Goal: Information Seeking & Learning: Understand process/instructions

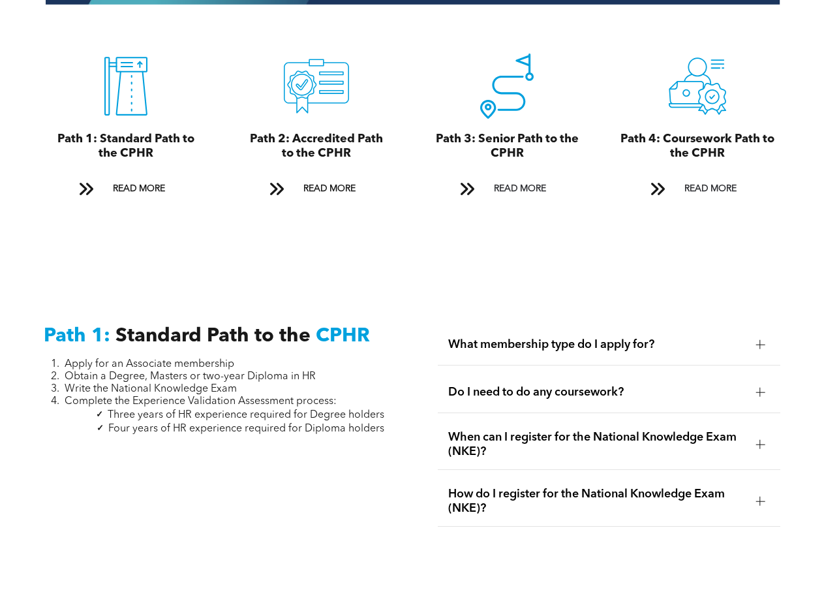
scroll to position [1521, 0]
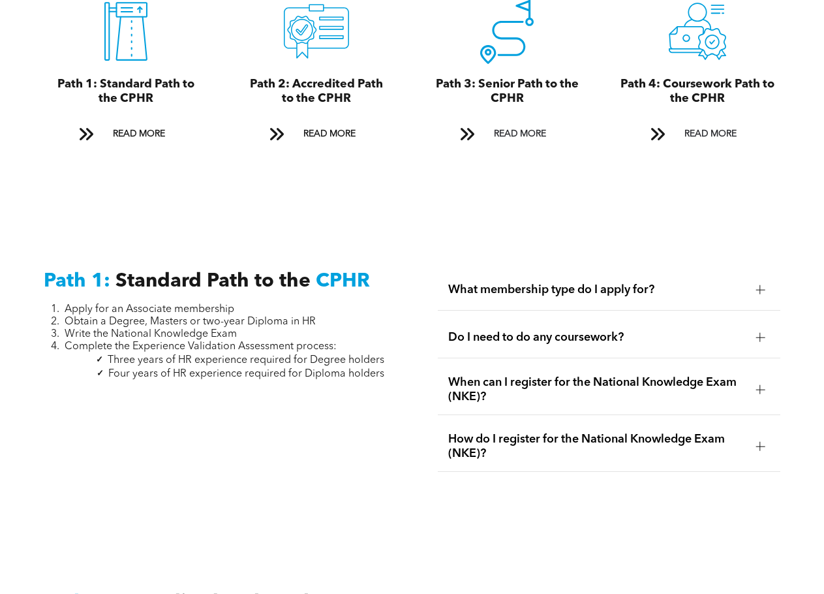
click at [599, 330] on span "Do I need to do any coursework?" at bounding box center [596, 337] width 297 height 14
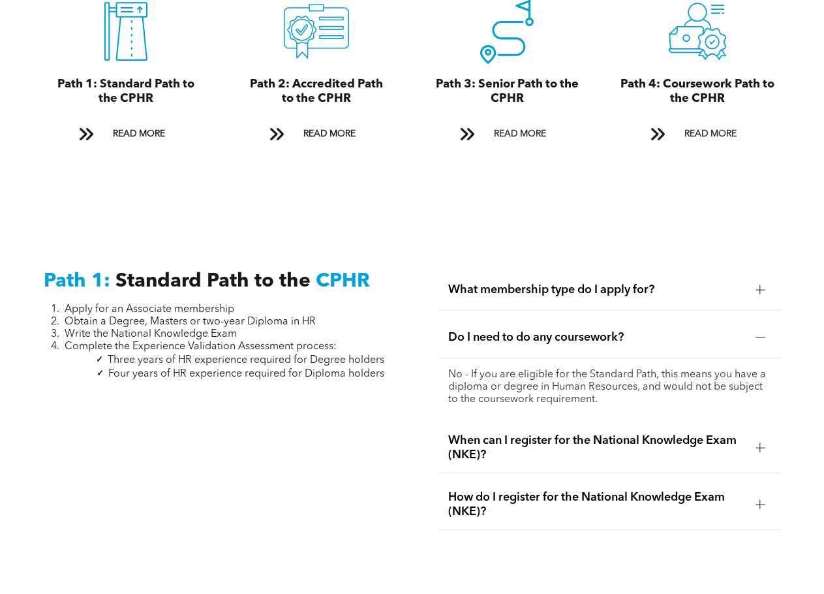
click at [599, 330] on span "Do I need to do any coursework?" at bounding box center [596, 337] width 297 height 14
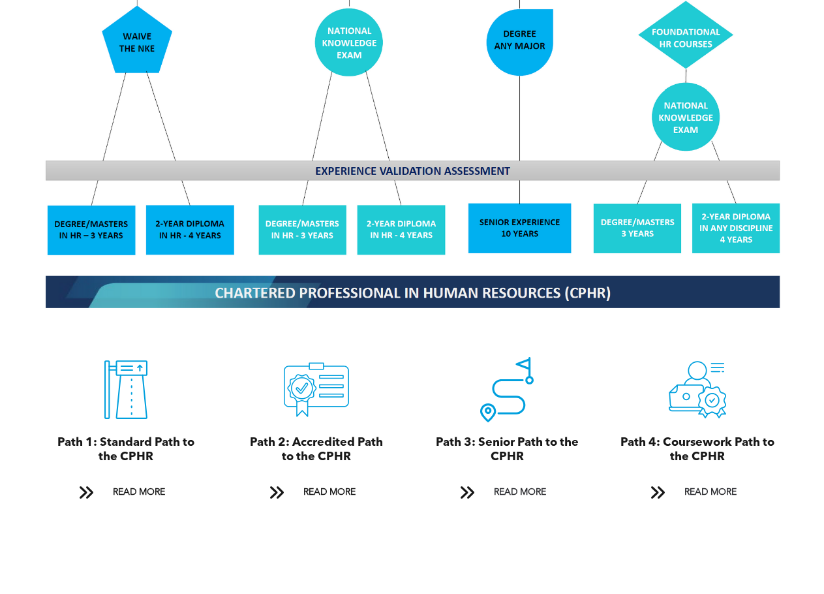
scroll to position [1217, 0]
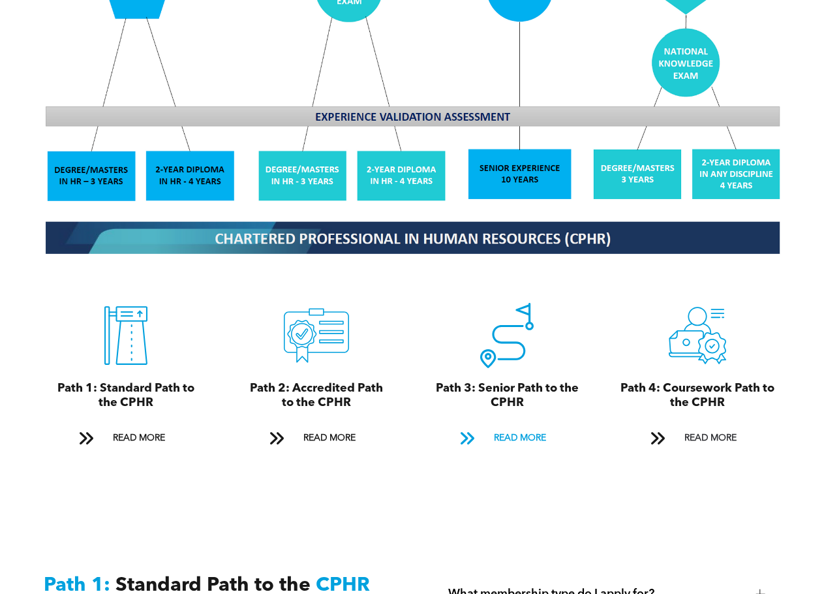
click at [513, 426] on span "READ MORE" at bounding box center [519, 438] width 61 height 24
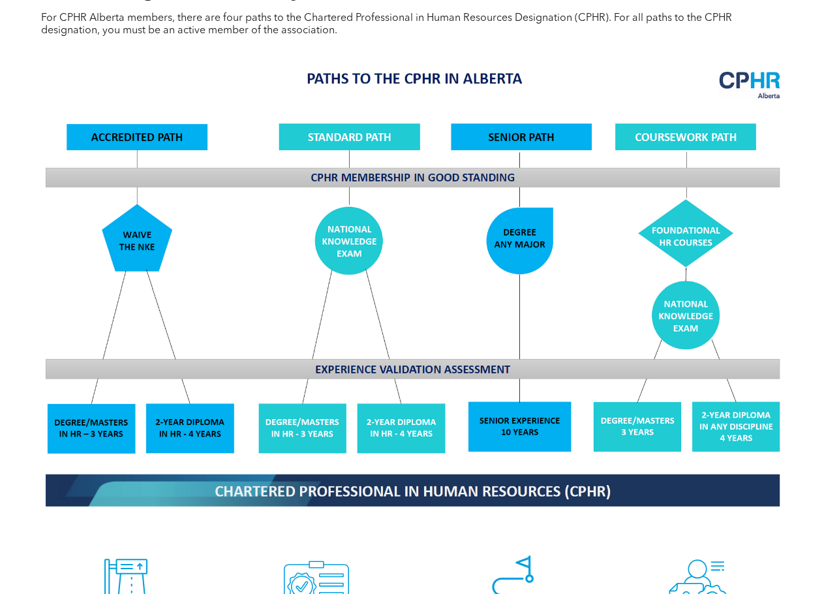
scroll to position [913, 0]
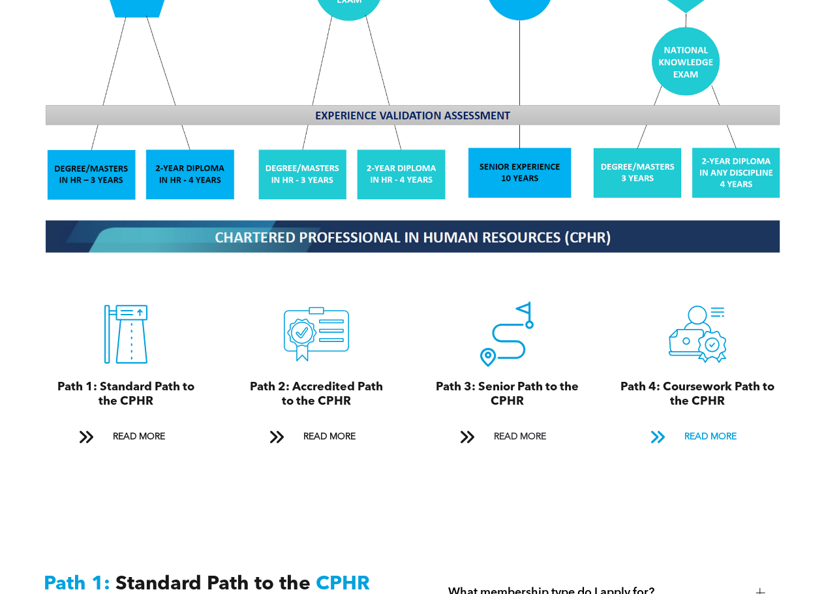
click at [719, 425] on span "READ MORE" at bounding box center [710, 437] width 61 height 24
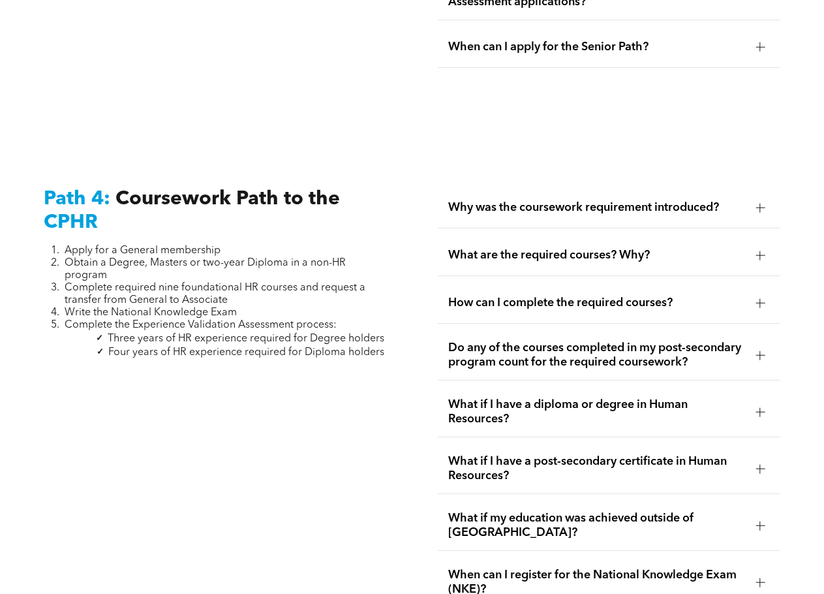
scroll to position [3906, 0]
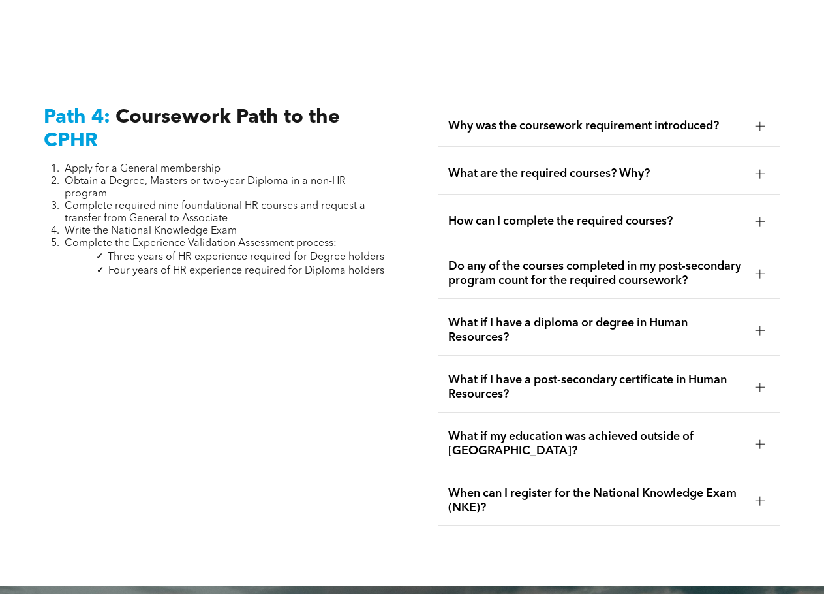
click at [597, 166] on span "What are the required courses? Why?" at bounding box center [596, 173] width 297 height 14
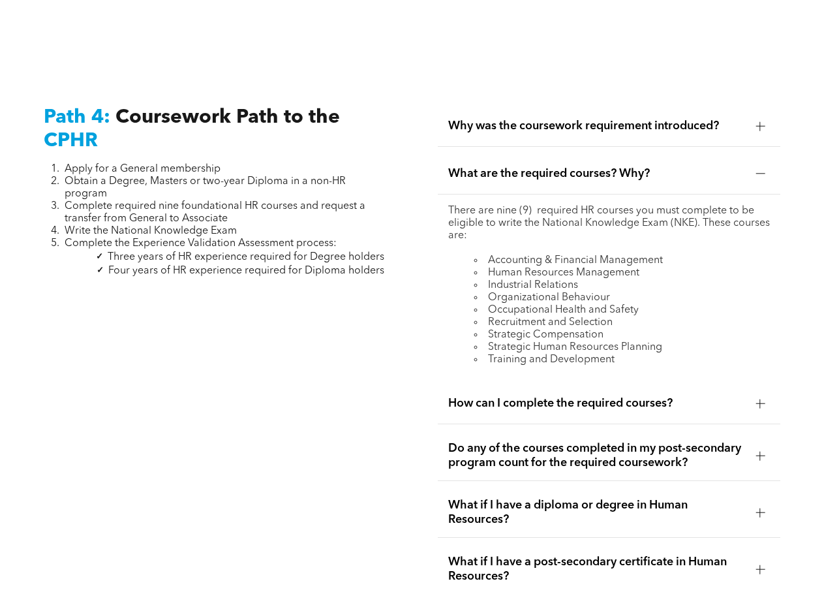
click at [522, 396] on span "How can I complete the required courses?" at bounding box center [596, 403] width 297 height 14
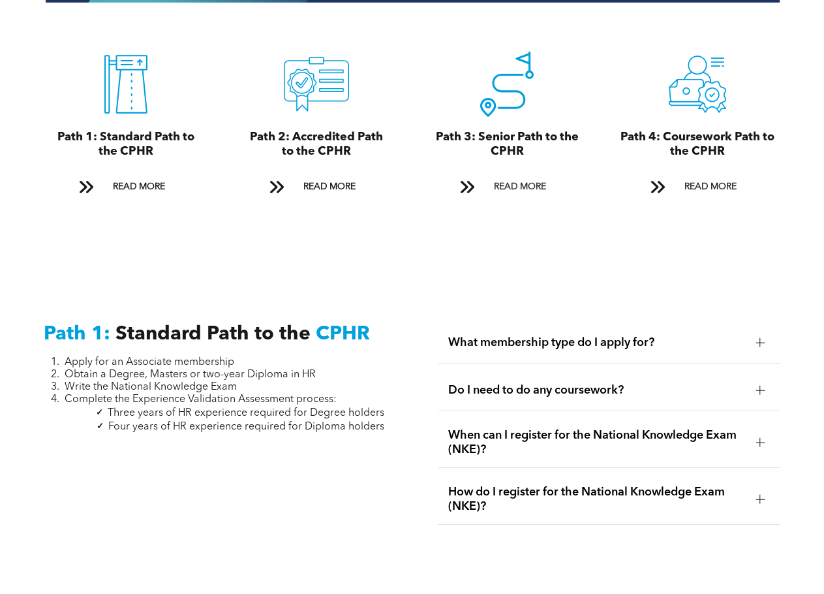
scroll to position [1522, 0]
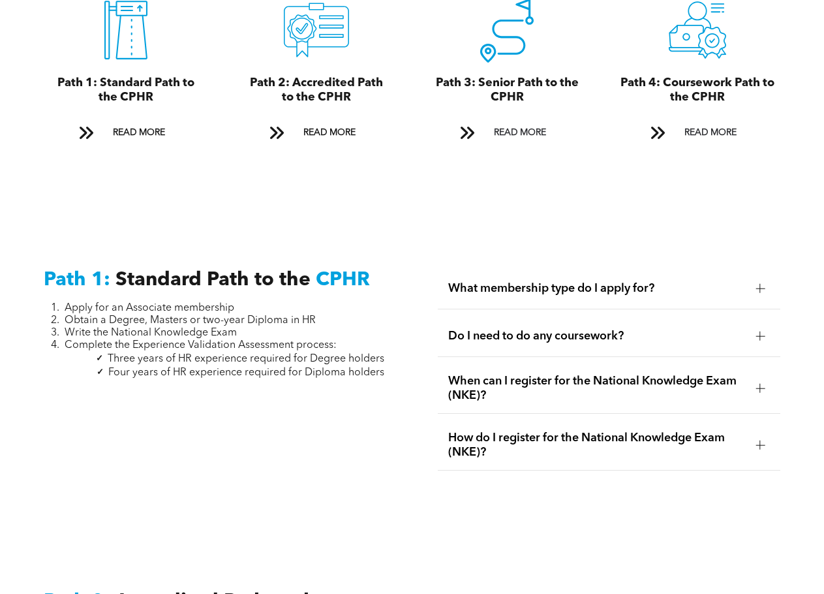
click at [541, 281] on span "What membership type do I apply for?" at bounding box center [596, 288] width 297 height 14
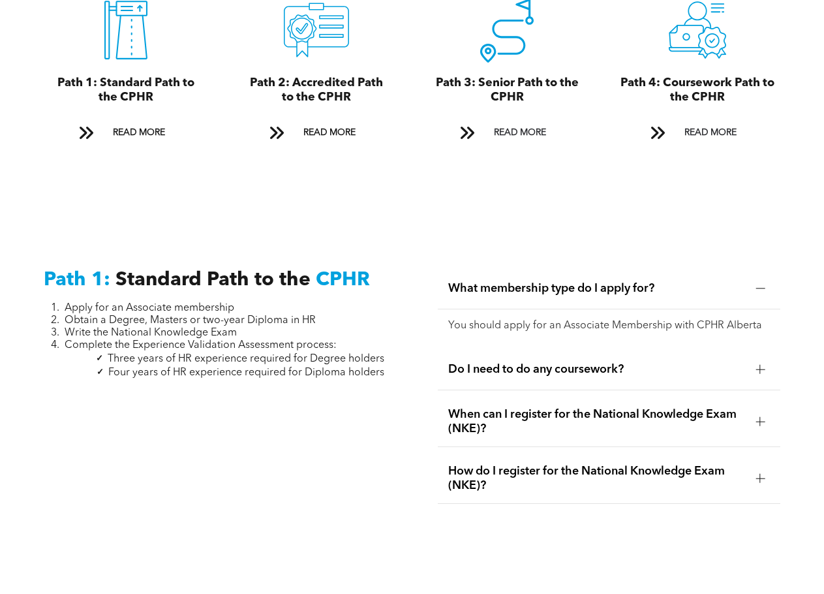
click at [540, 281] on span "What membership type do I apply for?" at bounding box center [596, 288] width 297 height 14
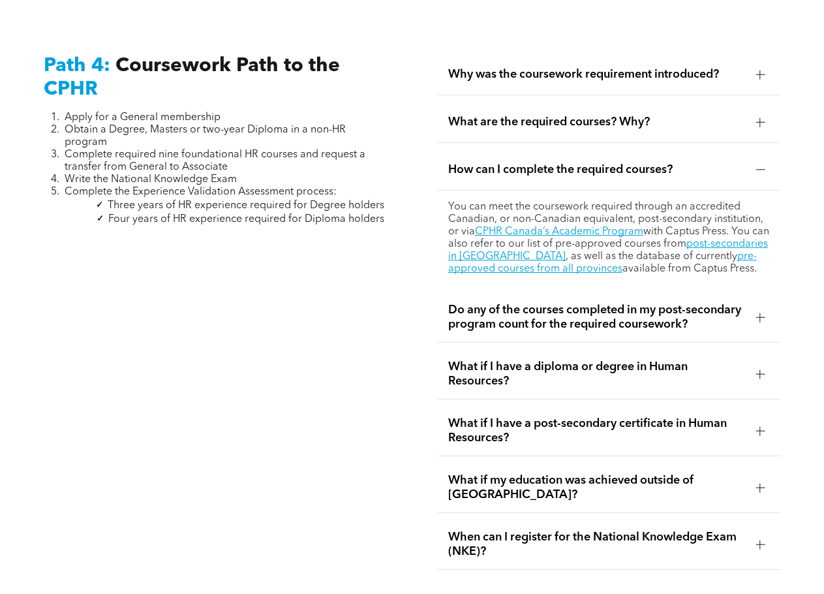
scroll to position [3805, 0]
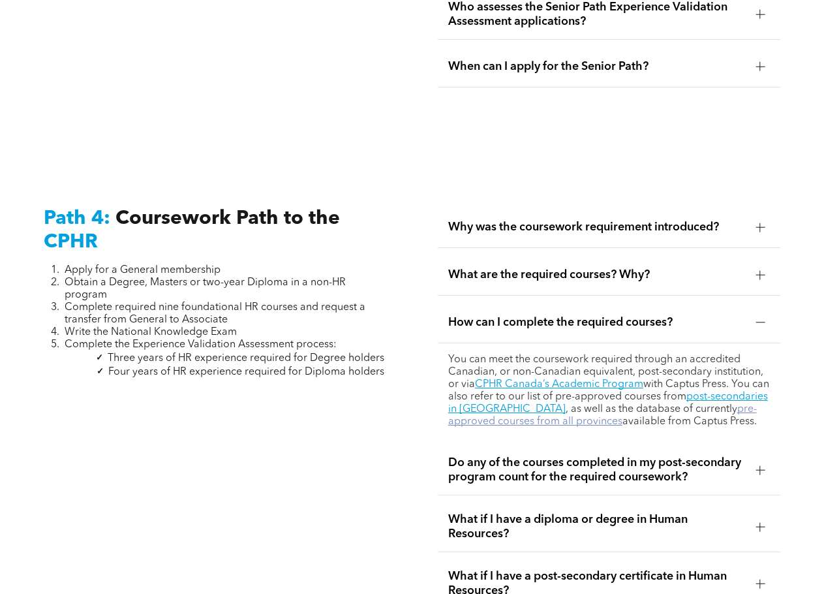
click at [567, 404] on link "pre-approved courses from all provinces" at bounding box center [602, 415] width 309 height 23
